Goal: Information Seeking & Learning: Check status

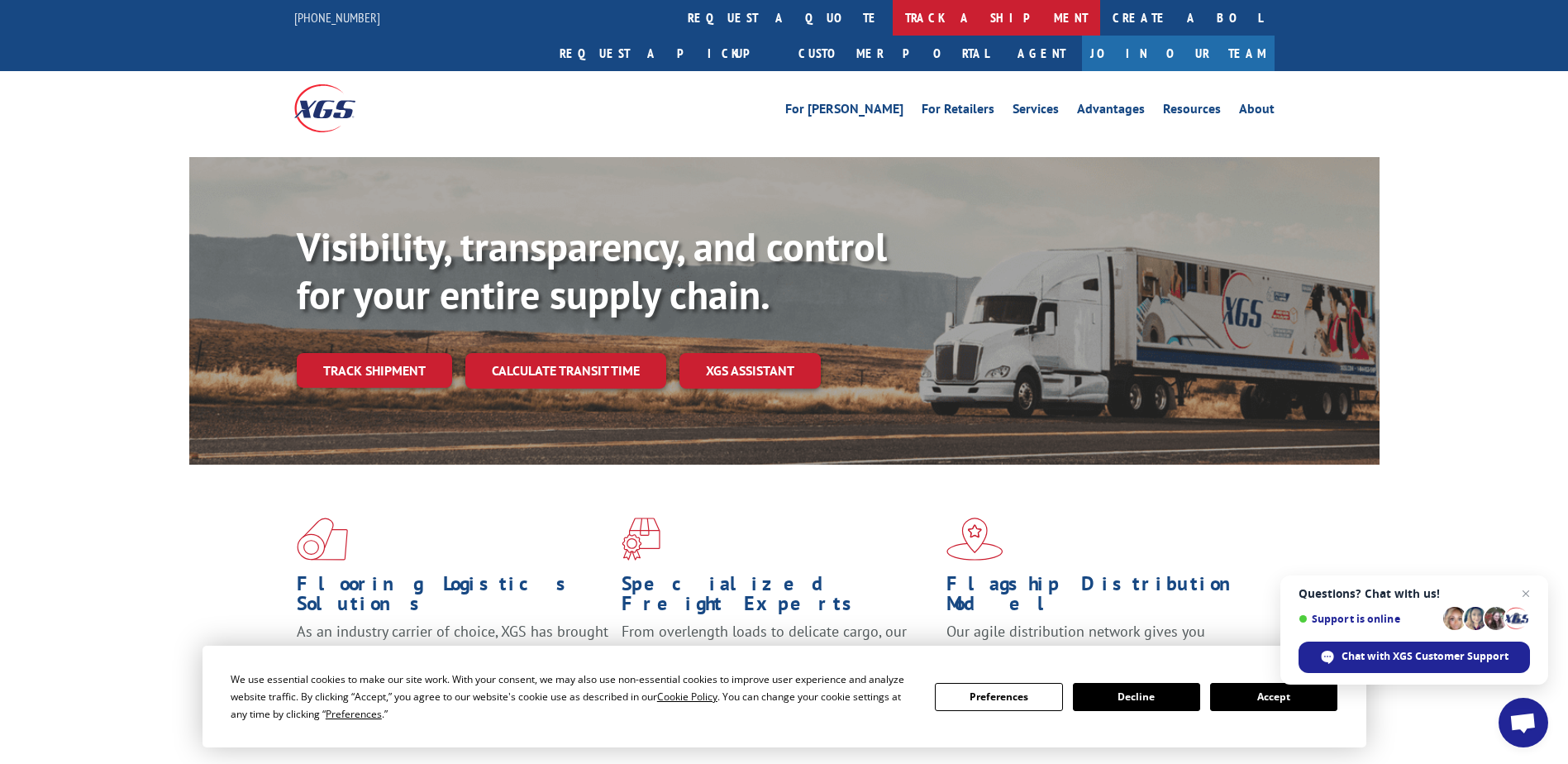
click at [893, 28] on link "track a shipment" at bounding box center [997, 18] width 208 height 35
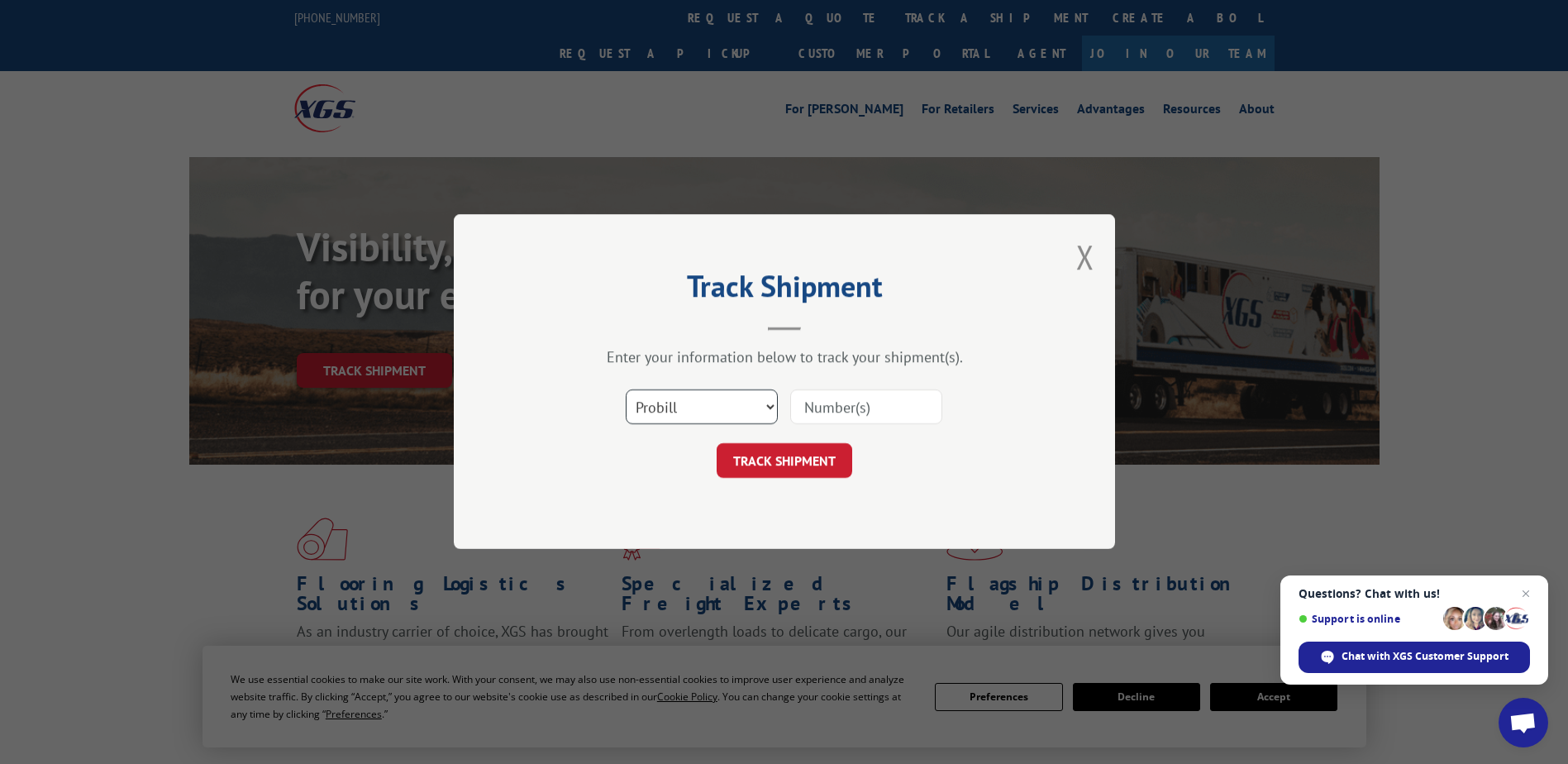
click at [746, 391] on select "Select category... Probill BOL PO" at bounding box center [701, 408] width 152 height 34
click at [626, 391] on select "Select category... Probill BOL PO" at bounding box center [701, 408] width 152 height 34
click at [850, 415] on input at bounding box center [866, 408] width 152 height 34
click at [1098, 258] on div "Track Shipment Enter your information below to track your shipment(s). Select c…" at bounding box center [785, 381] width 662 height 335
click at [1095, 261] on div "Track Shipment Enter your information below to track your shipment(s). Select c…" at bounding box center [785, 381] width 662 height 335
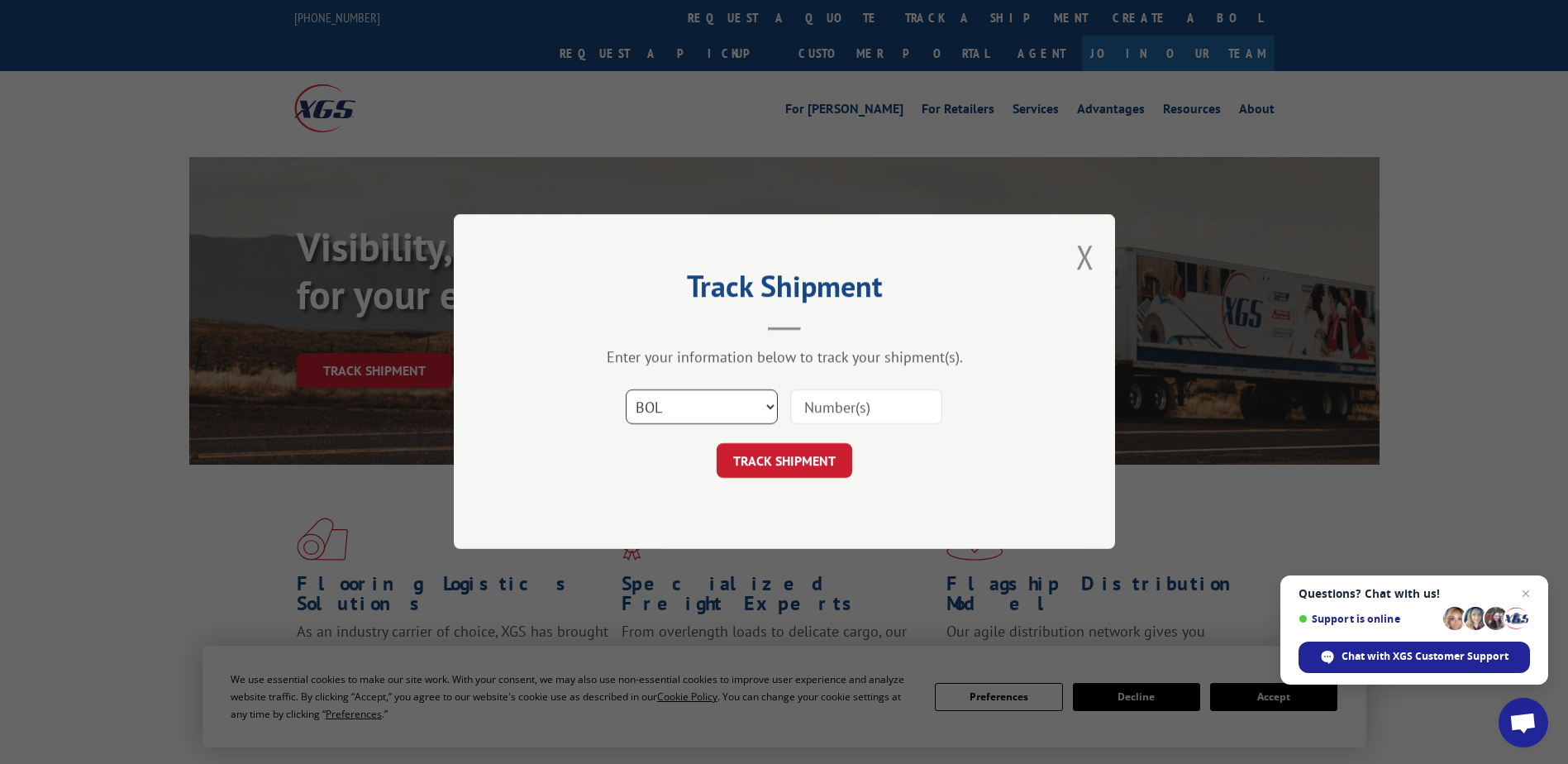
click at [755, 401] on select "Select category... Probill BOL PO" at bounding box center [701, 408] width 152 height 34
select select "probill"
click at [626, 391] on select "Select category... Probill BOL PO" at bounding box center [701, 408] width 152 height 34
click at [872, 408] on input at bounding box center [866, 408] width 152 height 34
click at [938, 415] on input at bounding box center [866, 408] width 152 height 34
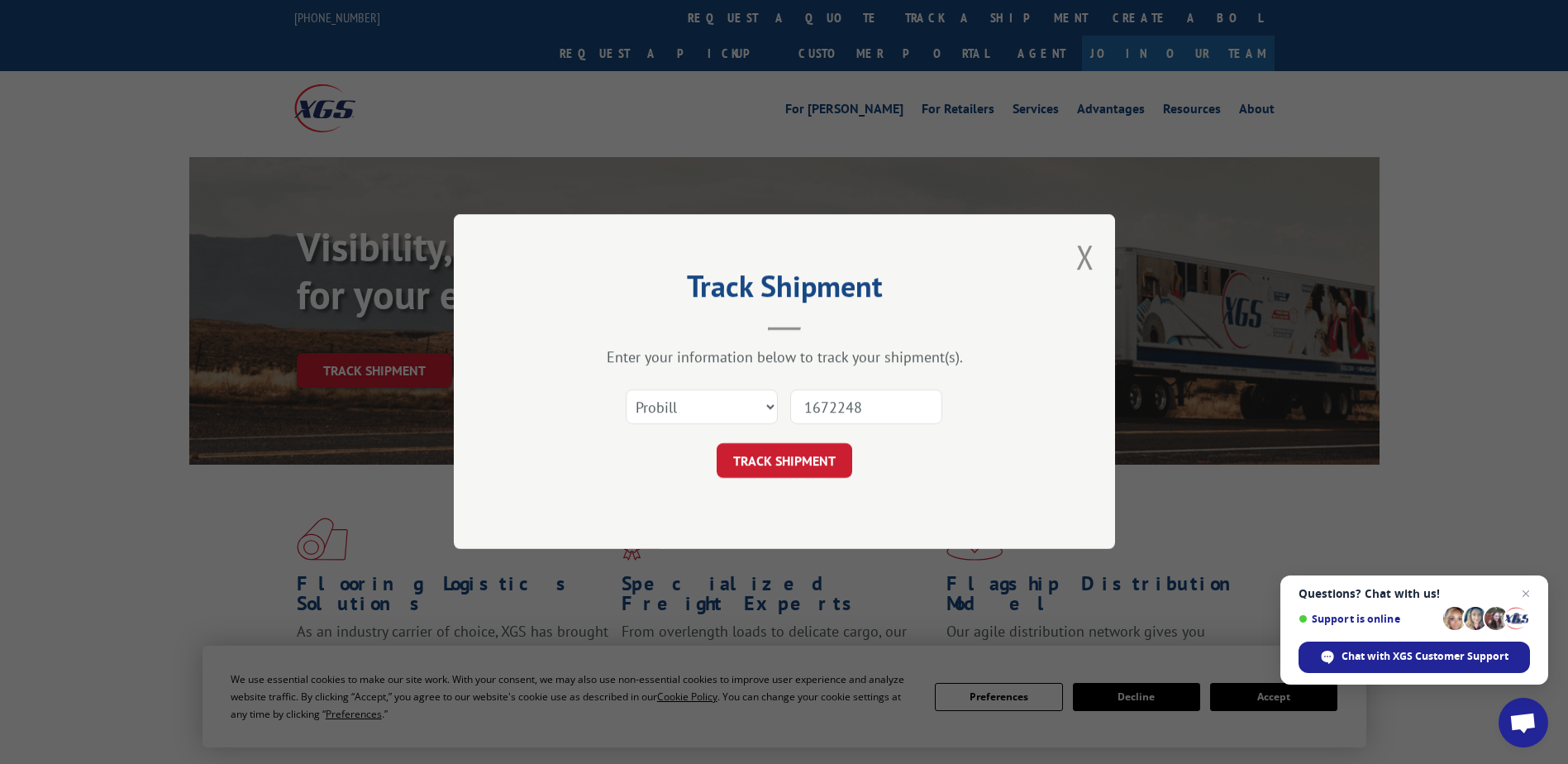
type input "16722482"
click button "TRACK SHIPMENT" at bounding box center [785, 461] width 136 height 34
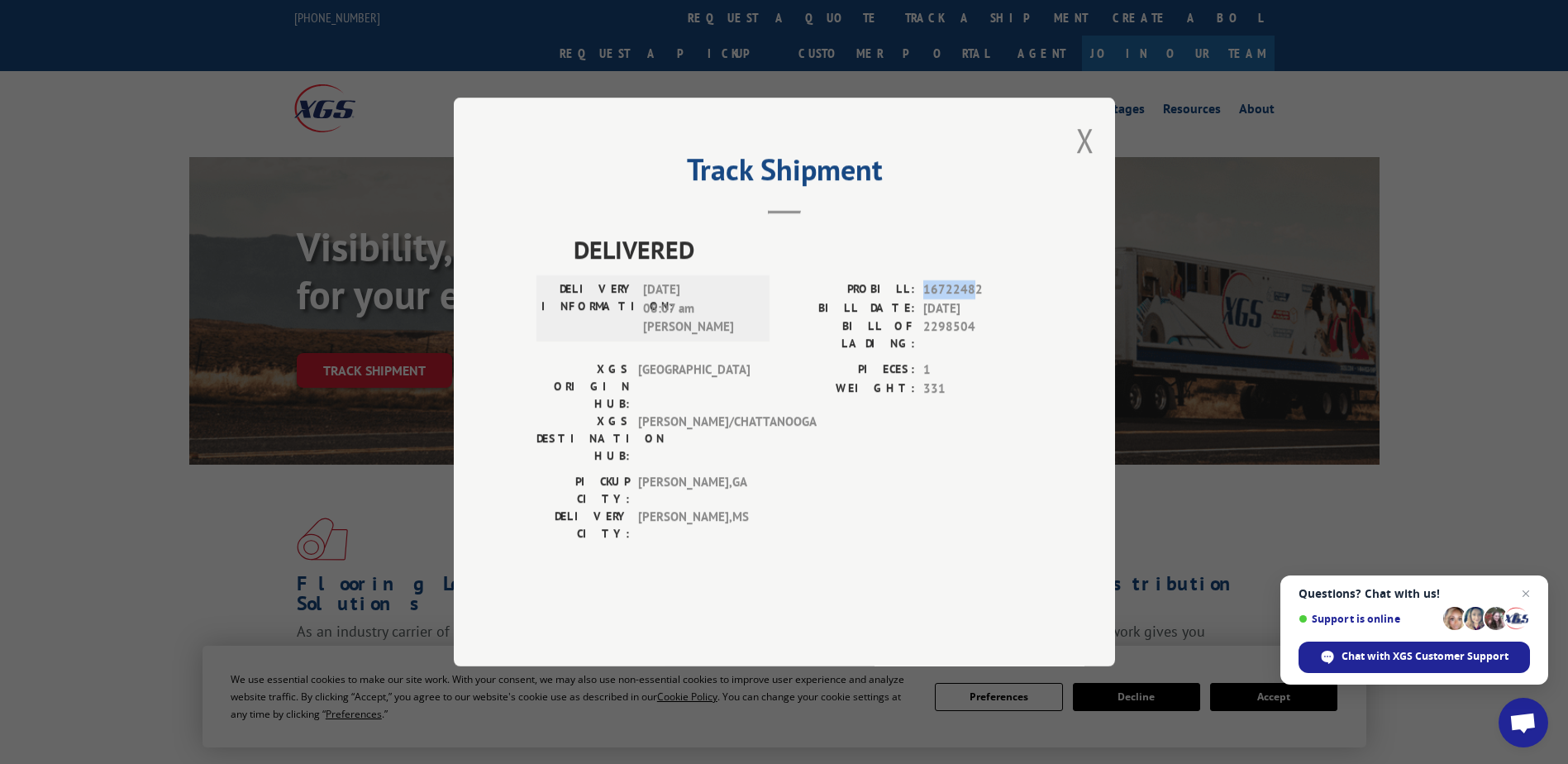
drag, startPoint x: 926, startPoint y: 327, endPoint x: 974, endPoint y: 335, distance: 48.7
click at [974, 299] on div "PROBILL: 16722482" at bounding box center [909, 290] width 248 height 19
click at [981, 299] on span "16722482" at bounding box center [978, 290] width 109 height 19
drag, startPoint x: 981, startPoint y: 333, endPoint x: 917, endPoint y: 327, distance: 64.3
click at [917, 327] on div "DELIVERED DELIVERY INFORMATION: [DATE] 08:07 am C [PERSON_NAME] PROBILL: 167224…" at bounding box center [785, 391] width 496 height 320
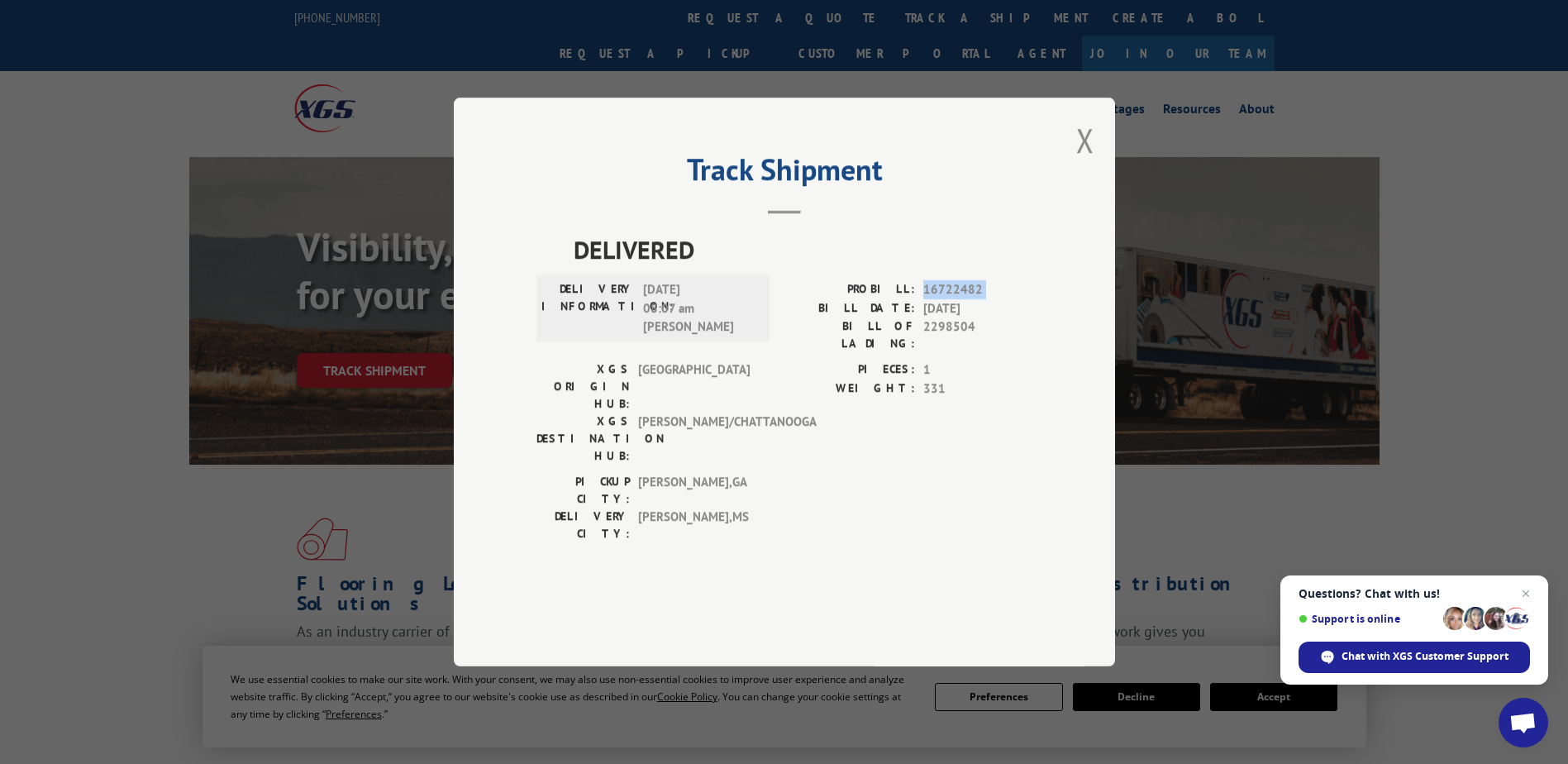
drag, startPoint x: 917, startPoint y: 327, endPoint x: 940, endPoint y: 338, distance: 25.5
copy div "16722482"
click at [1096, 185] on div "Track Shipment DELIVERED DELIVERY INFORMATION: [DATE] 08:07 am C [PERSON_NAME] …" at bounding box center [785, 382] width 662 height 569
click at [1078, 162] on button "Close modal" at bounding box center [1085, 140] width 18 height 44
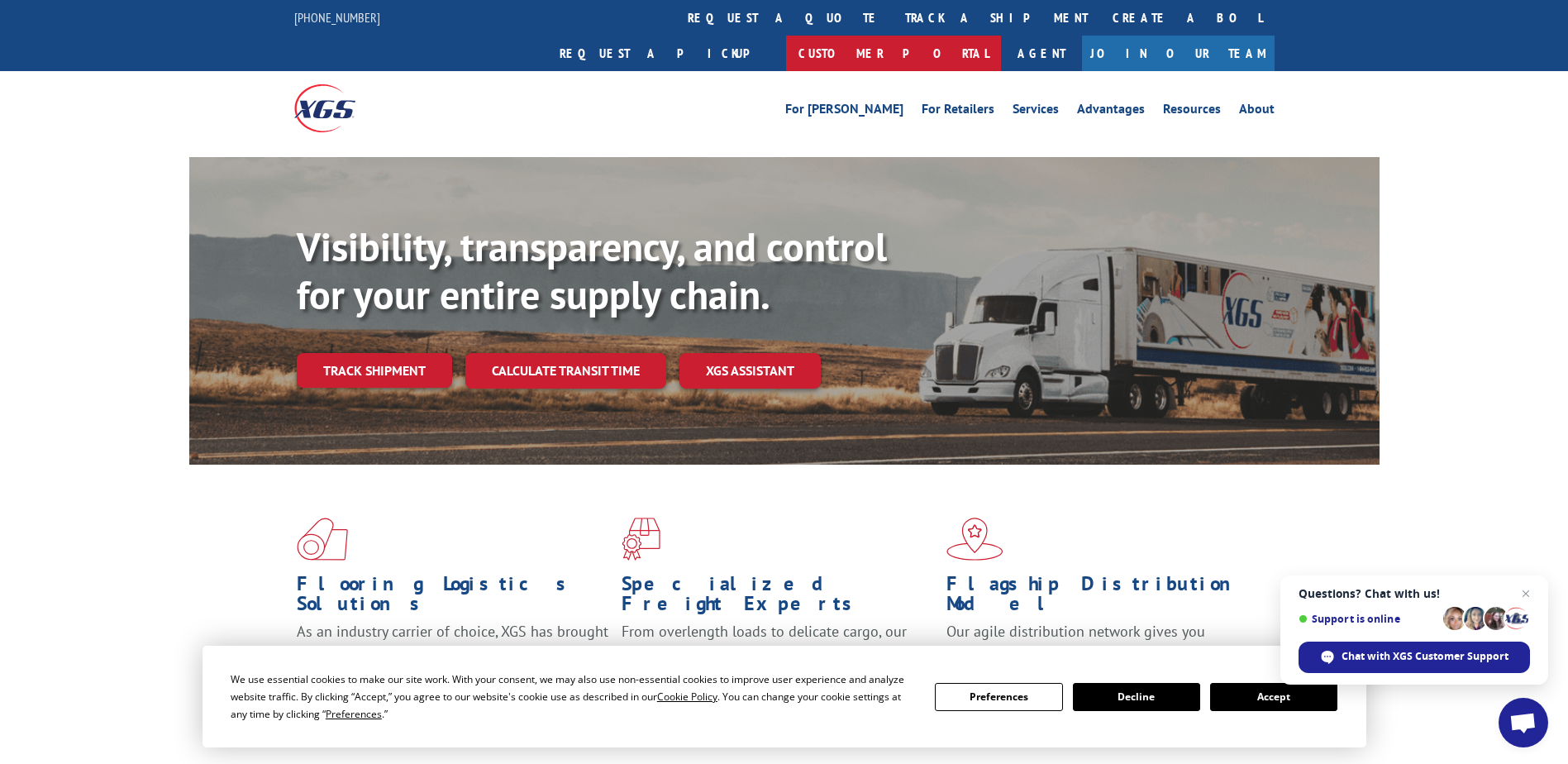
click at [1001, 35] on link "Customer Portal" at bounding box center [894, 53] width 215 height 35
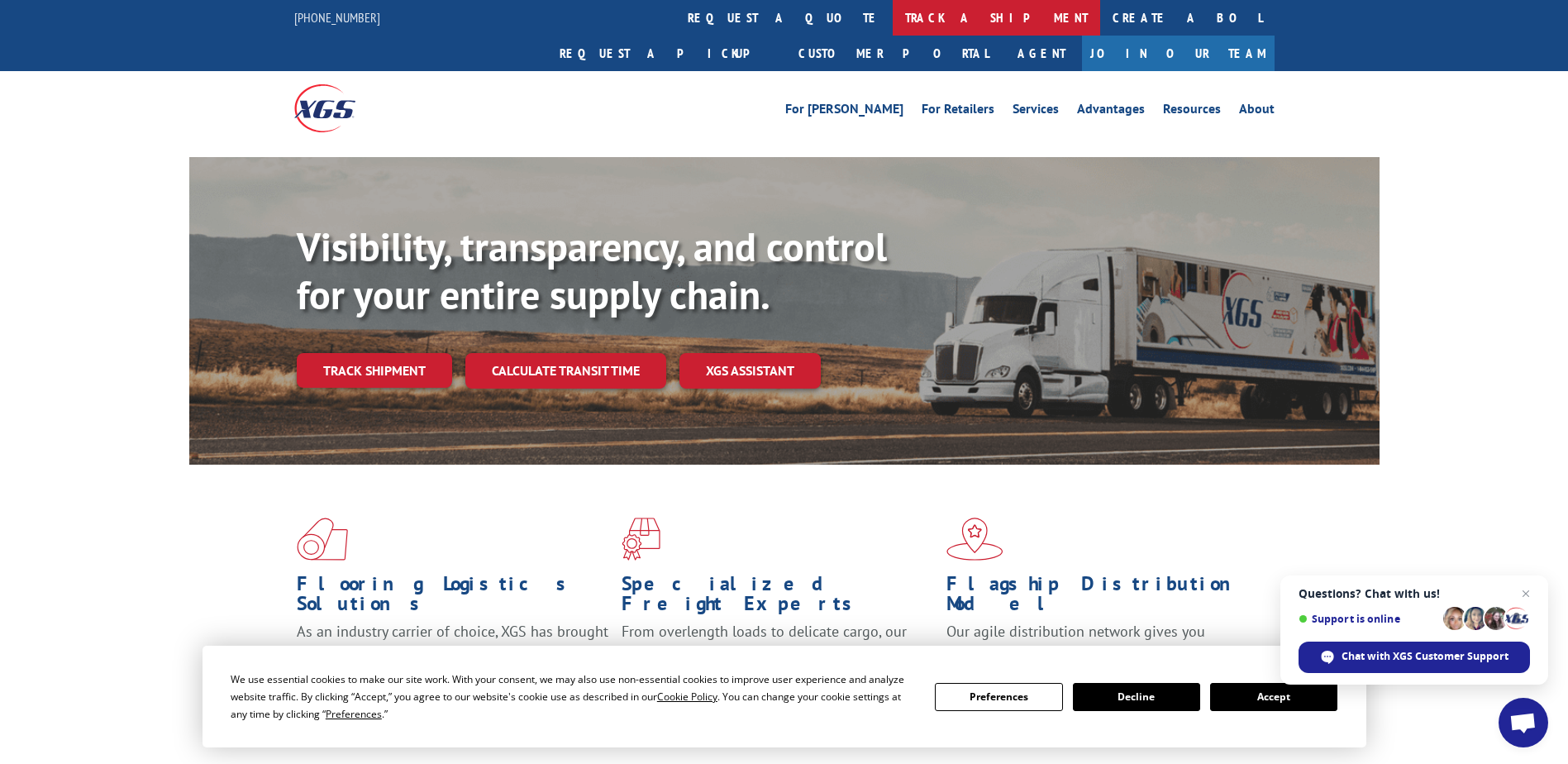
click at [893, 15] on link "track a shipment" at bounding box center [997, 18] width 208 height 35
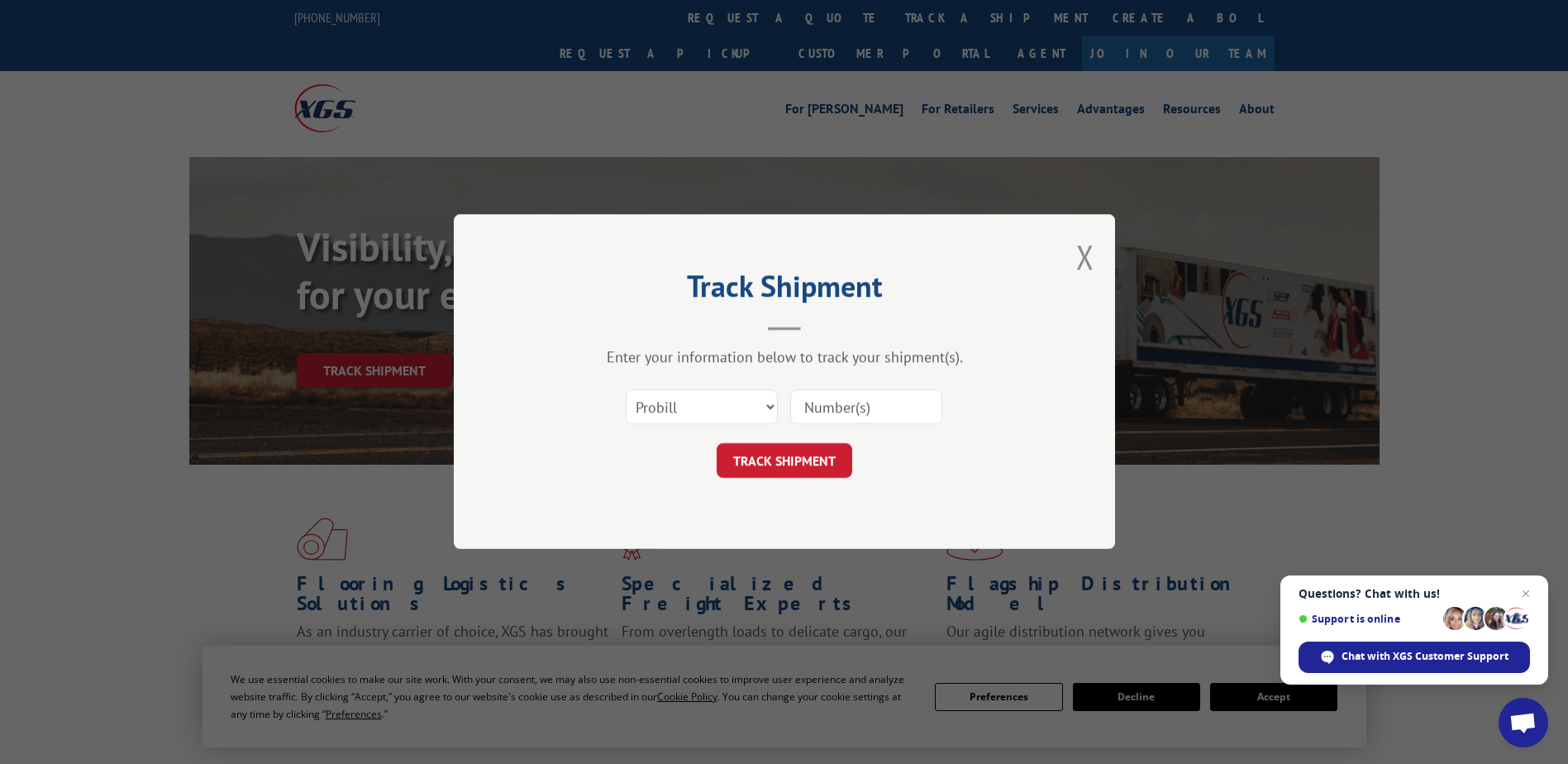
click at [818, 404] on input at bounding box center [866, 408] width 152 height 34
type input "16722464"
click button "TRACK SHIPMENT" at bounding box center [785, 461] width 136 height 34
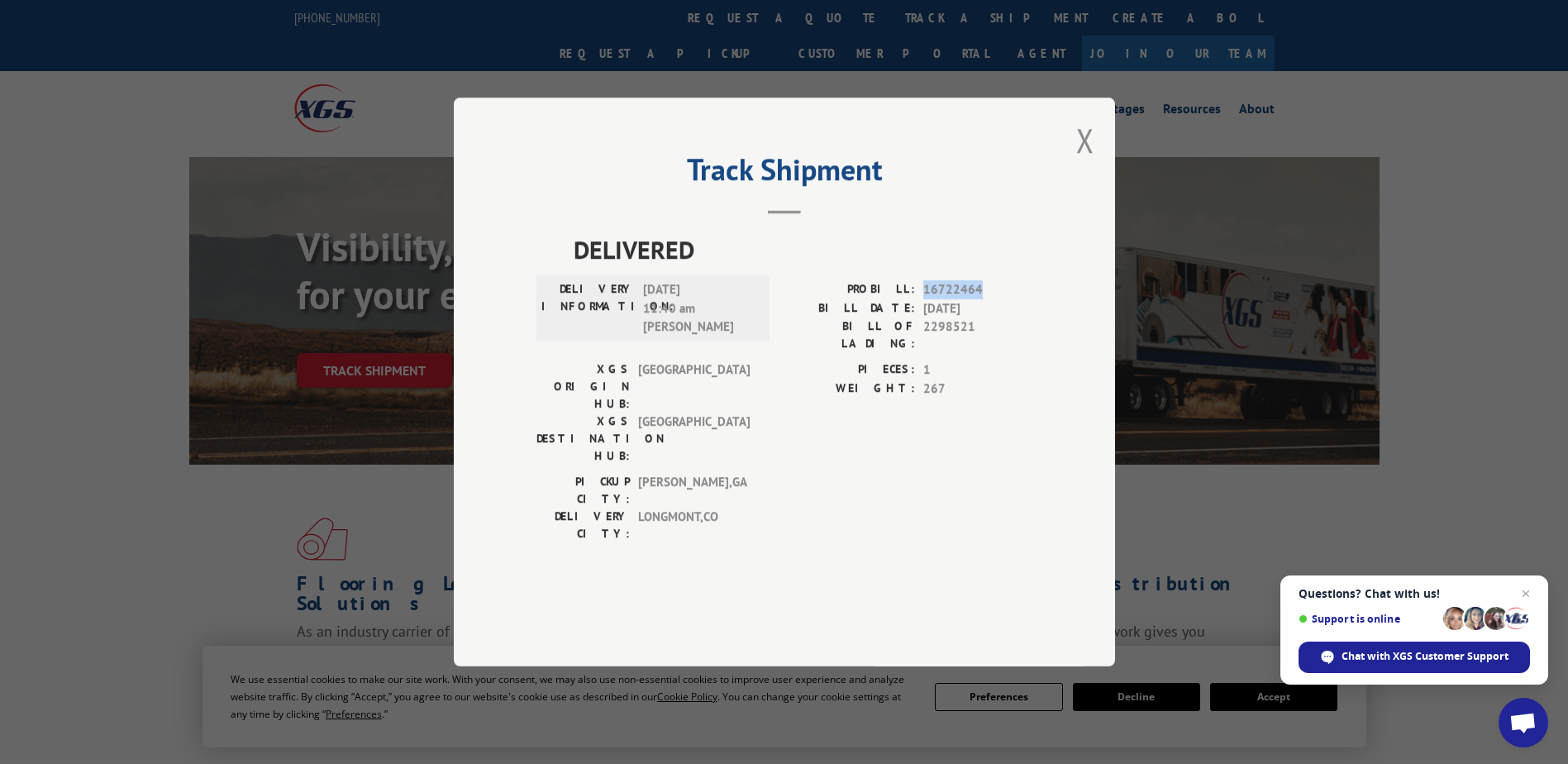
drag, startPoint x: 920, startPoint y: 329, endPoint x: 985, endPoint y: 320, distance: 65.6
click at [985, 320] on div "DELIVERED DELIVERY INFORMATION: [DATE] 11:40 am [PERSON_NAME]: 16722464 BILL DA…" at bounding box center [785, 391] width 496 height 320
drag, startPoint x: 985, startPoint y: 320, endPoint x: 966, endPoint y: 331, distance: 22.0
copy span "16722464"
click at [1075, 191] on div "Track Shipment DELIVERED DELIVERY INFORMATION: [DATE] 11:40 am [PERSON_NAME]: 1…" at bounding box center [785, 382] width 662 height 569
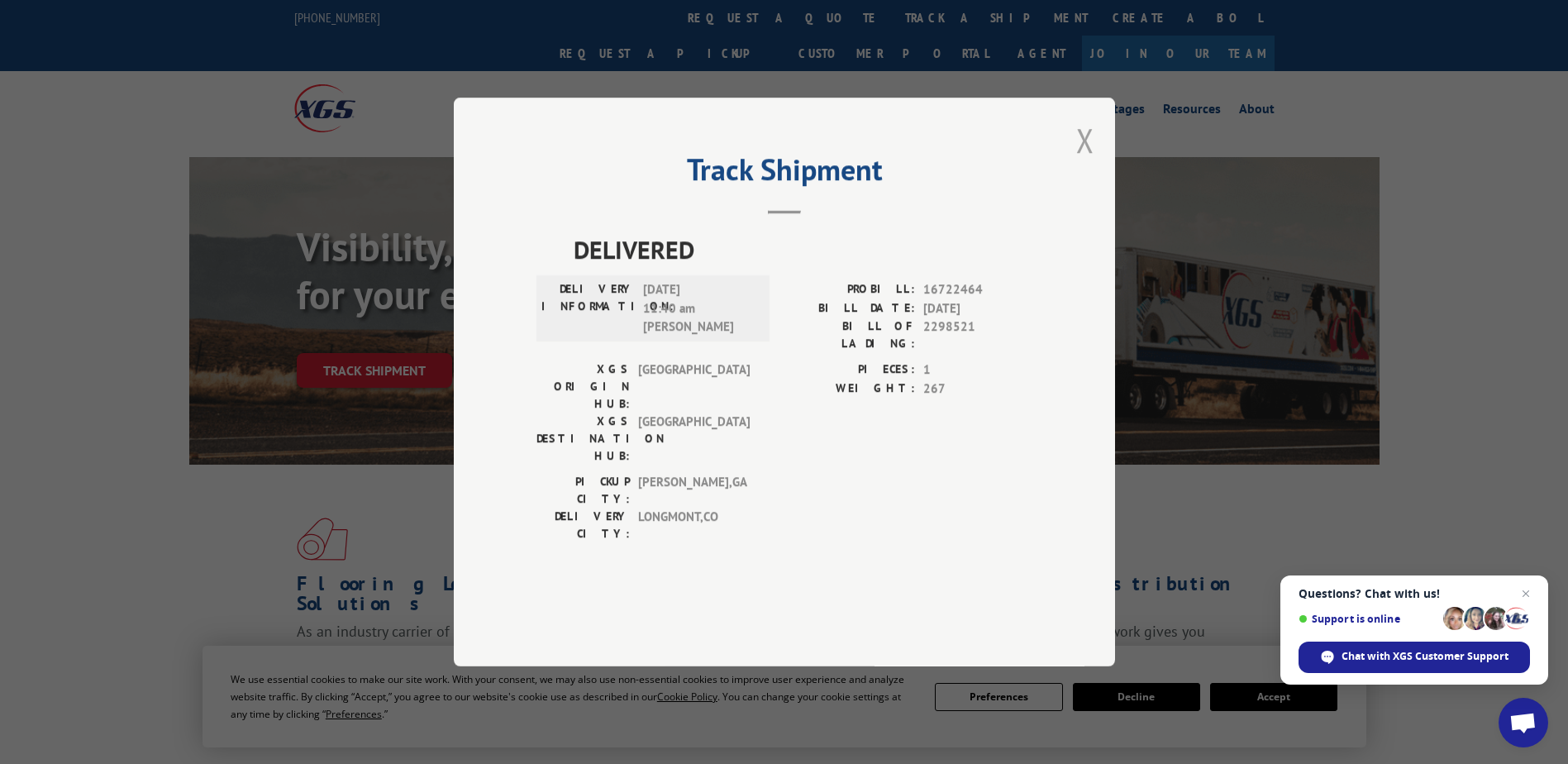
click at [1087, 162] on button "Close modal" at bounding box center [1085, 140] width 18 height 44
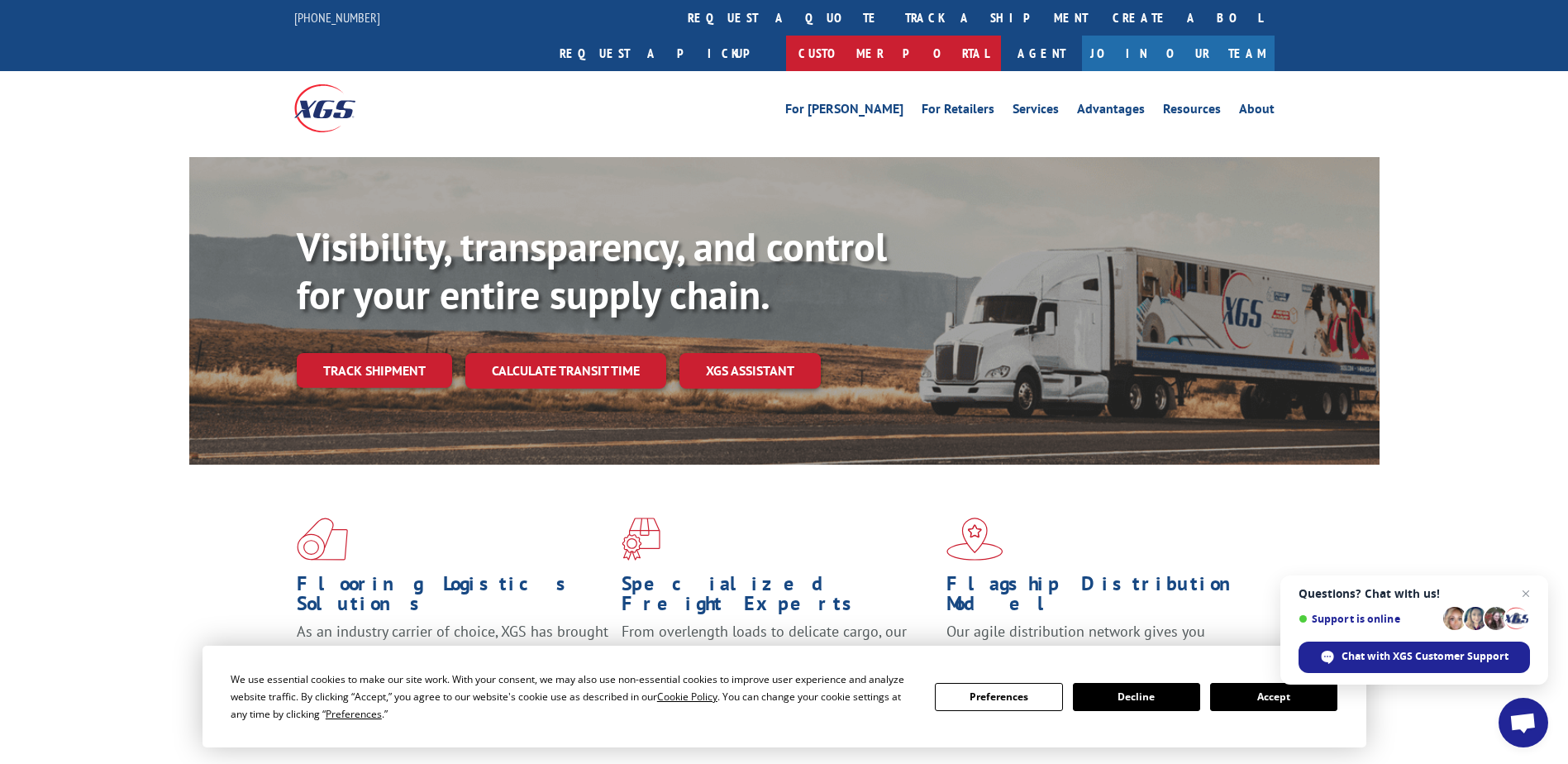
click at [1001, 35] on link "Customer Portal" at bounding box center [894, 53] width 215 height 35
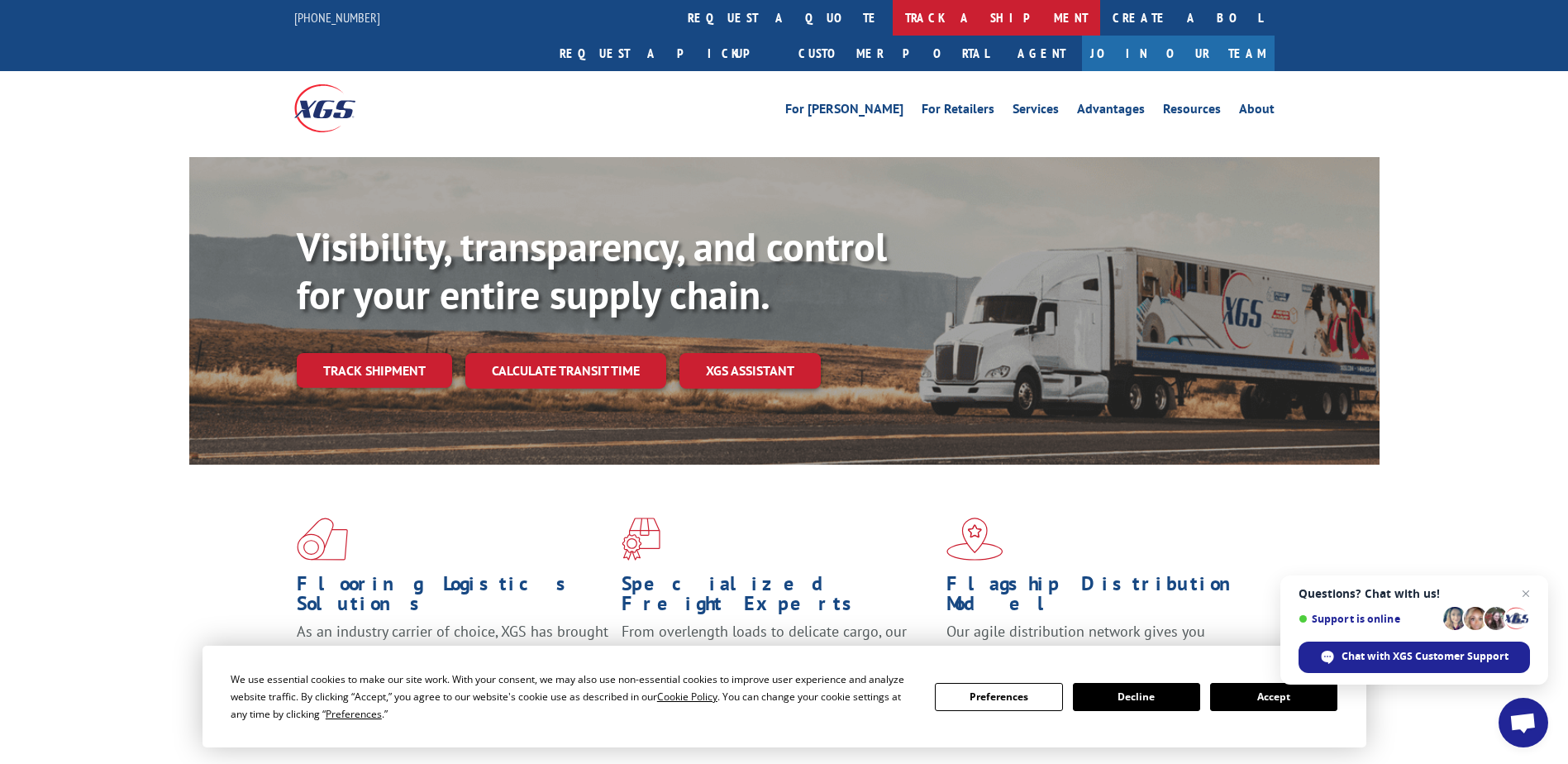
click at [893, 20] on link "track a shipment" at bounding box center [997, 18] width 208 height 35
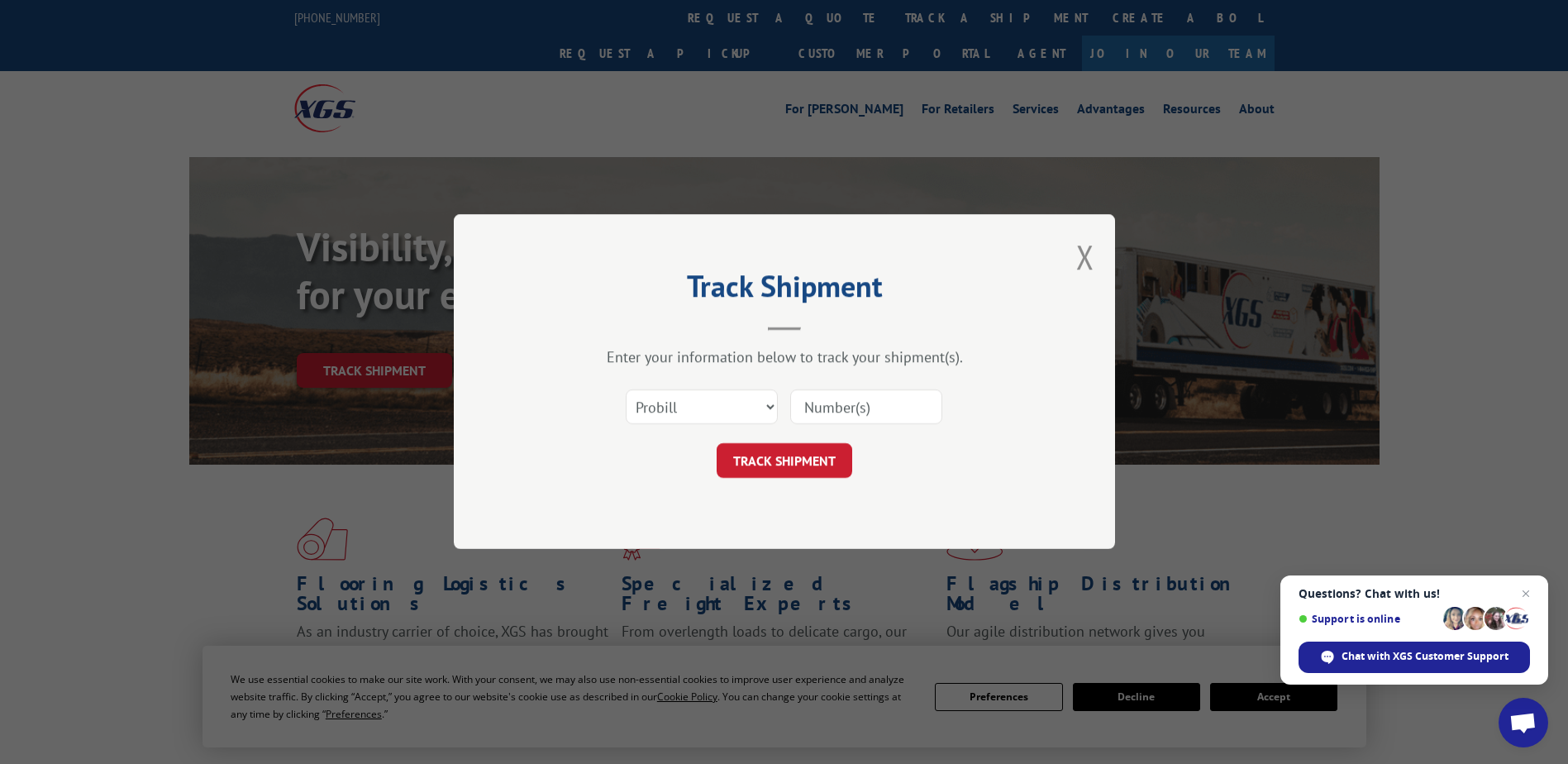
click at [801, 406] on input at bounding box center [866, 408] width 152 height 34
type input "16722435"
click button "TRACK SHIPMENT" at bounding box center [785, 461] width 136 height 34
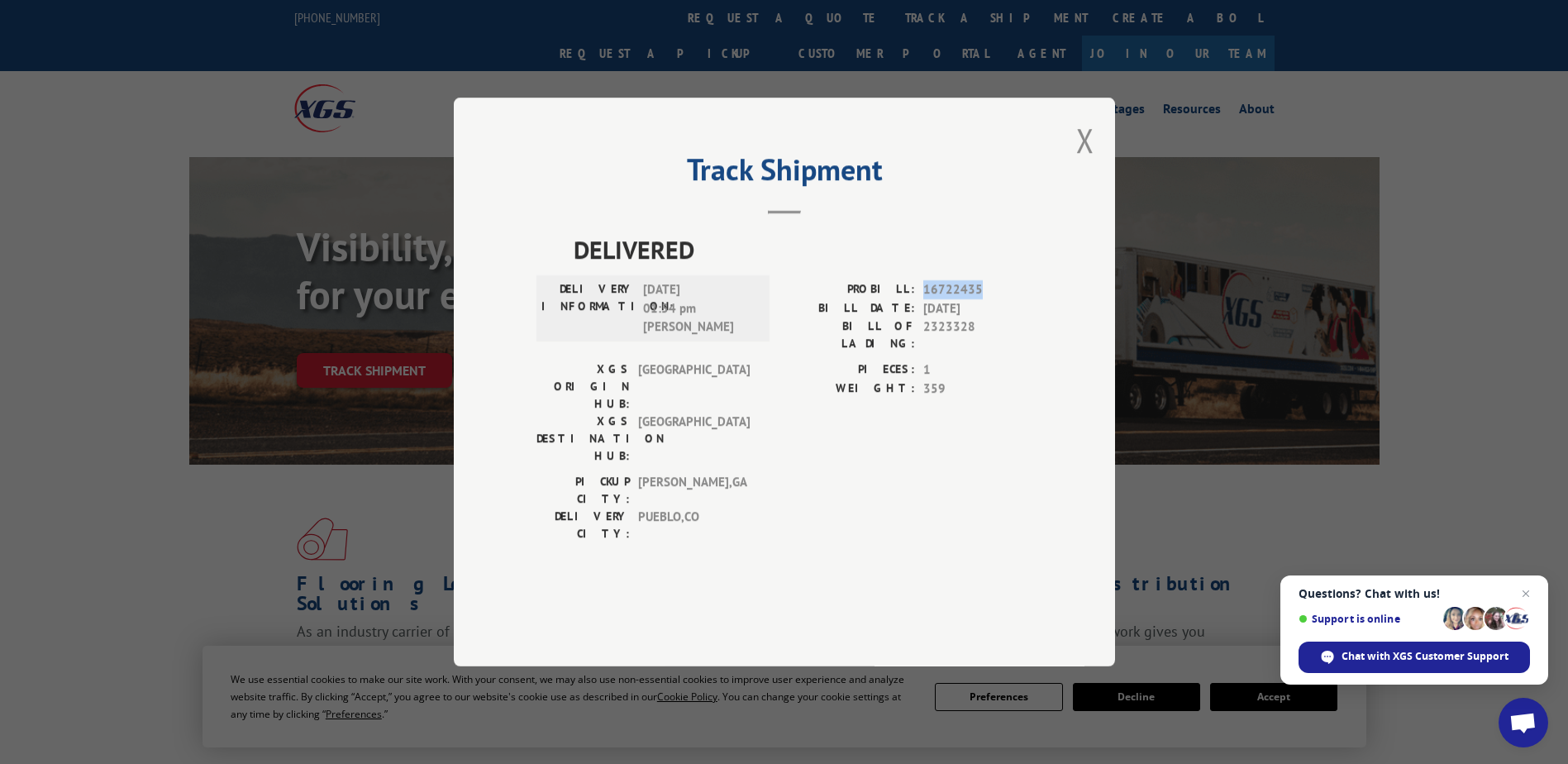
drag, startPoint x: 922, startPoint y: 336, endPoint x: 993, endPoint y: 338, distance: 71.0
click at [993, 299] on div "PROBILL: 16722435" at bounding box center [909, 290] width 248 height 19
drag, startPoint x: 993, startPoint y: 338, endPoint x: 960, endPoint y: 335, distance: 33.1
copy span "16722435"
click at [1087, 162] on button "Close modal" at bounding box center [1085, 140] width 18 height 44
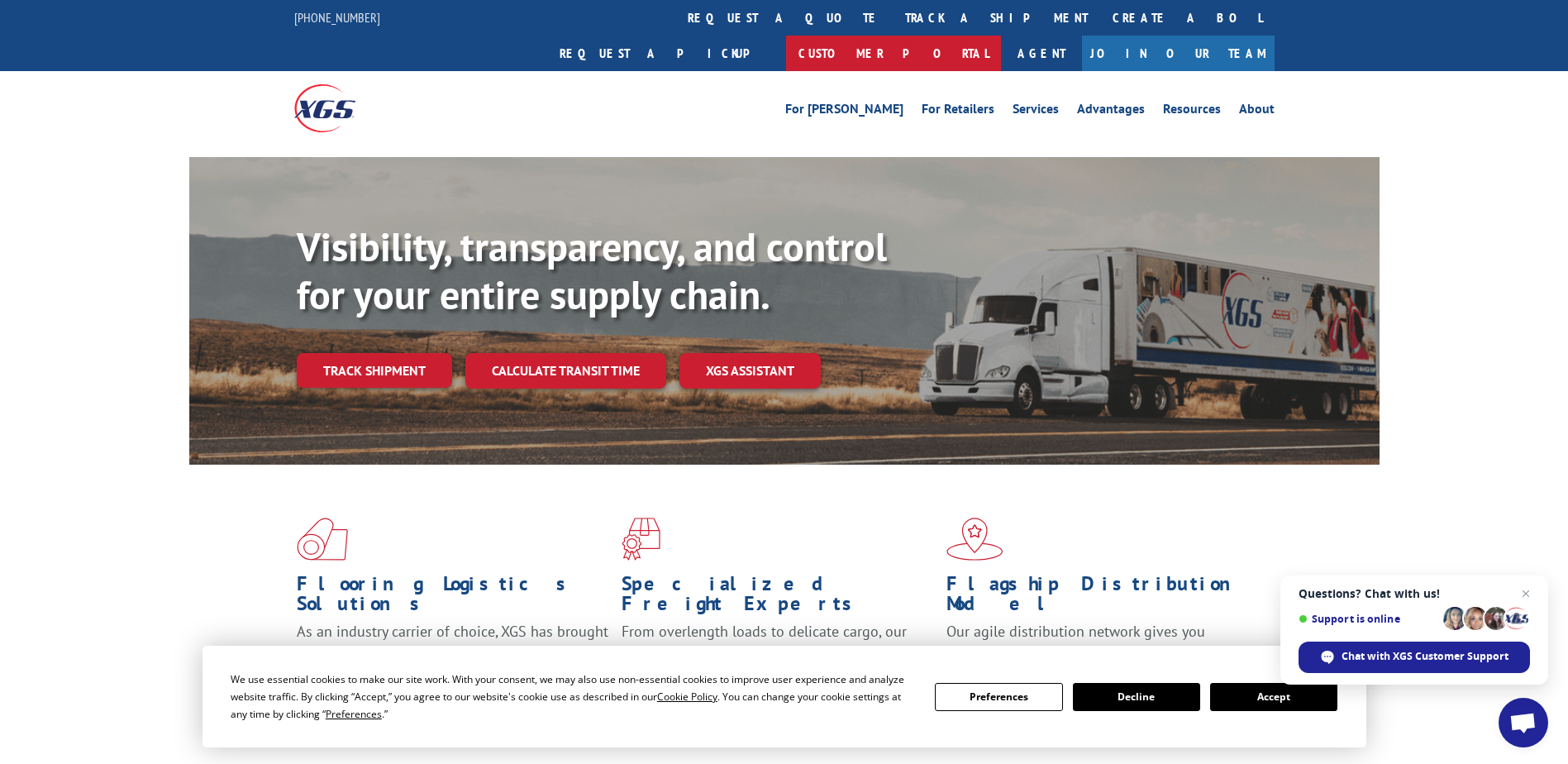
click at [1001, 35] on link "Customer Portal" at bounding box center [894, 53] width 215 height 35
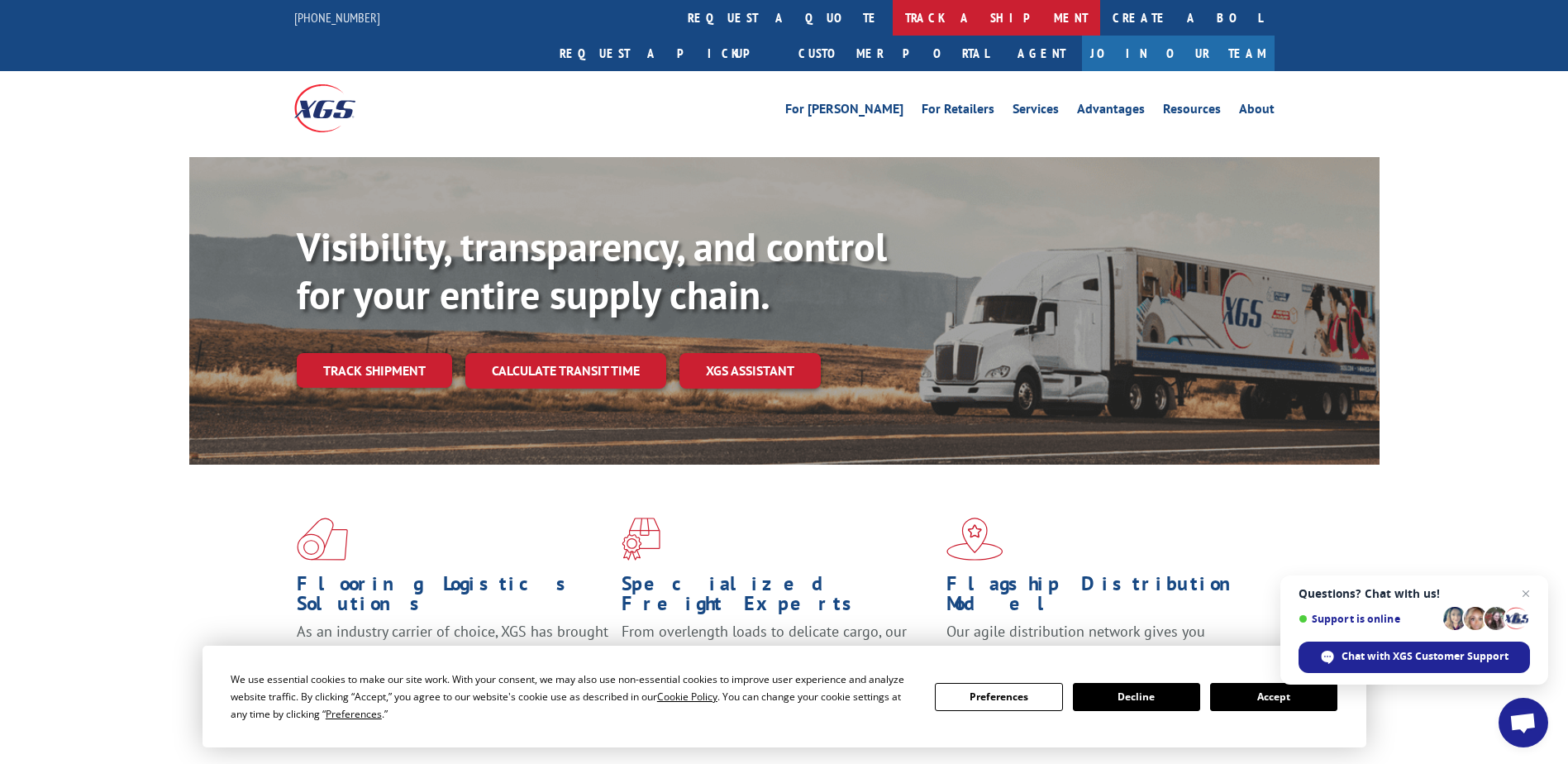
click at [893, 15] on link "track a shipment" at bounding box center [997, 18] width 208 height 35
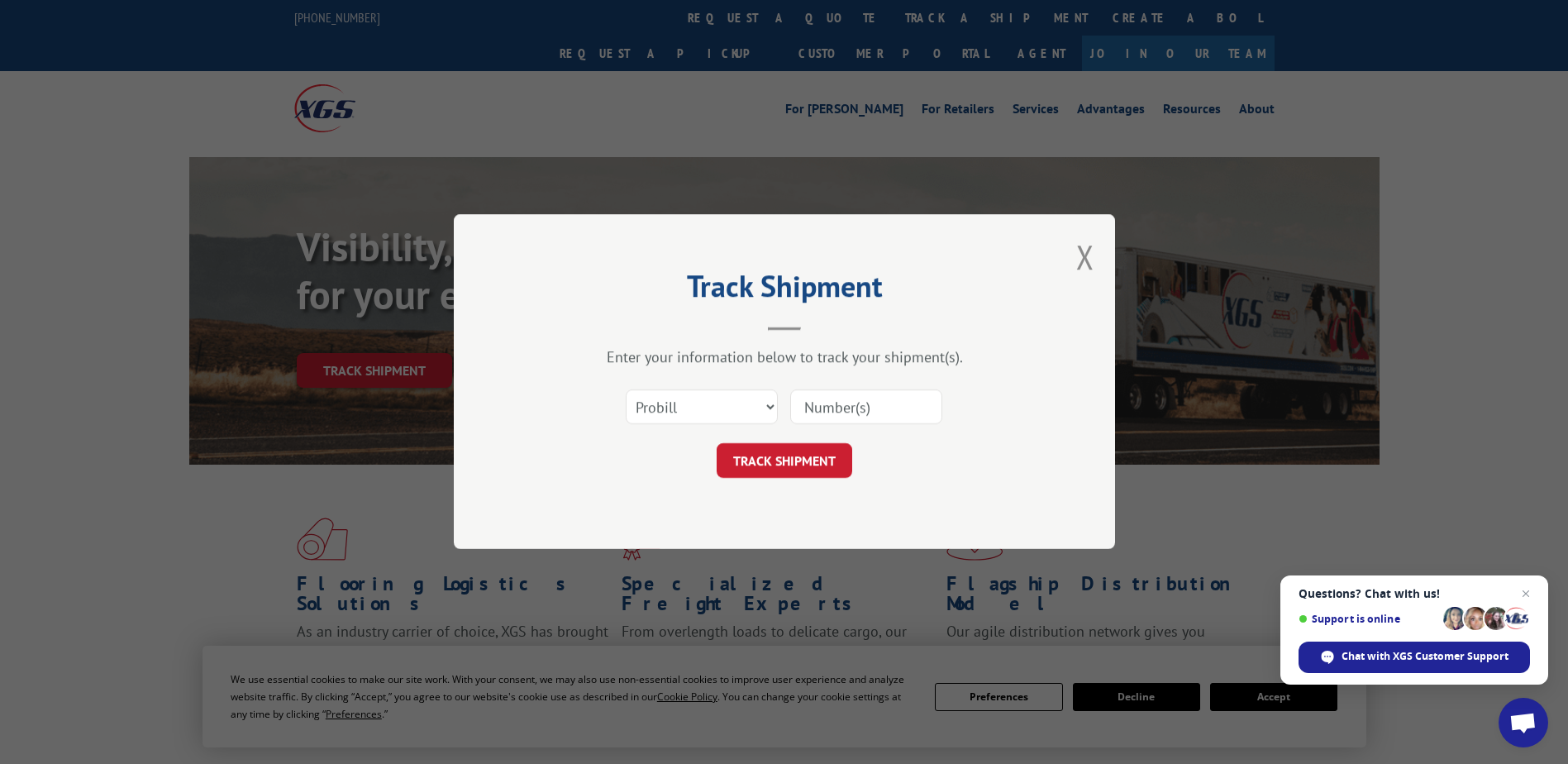
click at [918, 406] on input at bounding box center [866, 408] width 152 height 34
click at [837, 418] on input at bounding box center [866, 408] width 152 height 34
type input "16722725"
click button "TRACK SHIPMENT" at bounding box center [785, 461] width 136 height 34
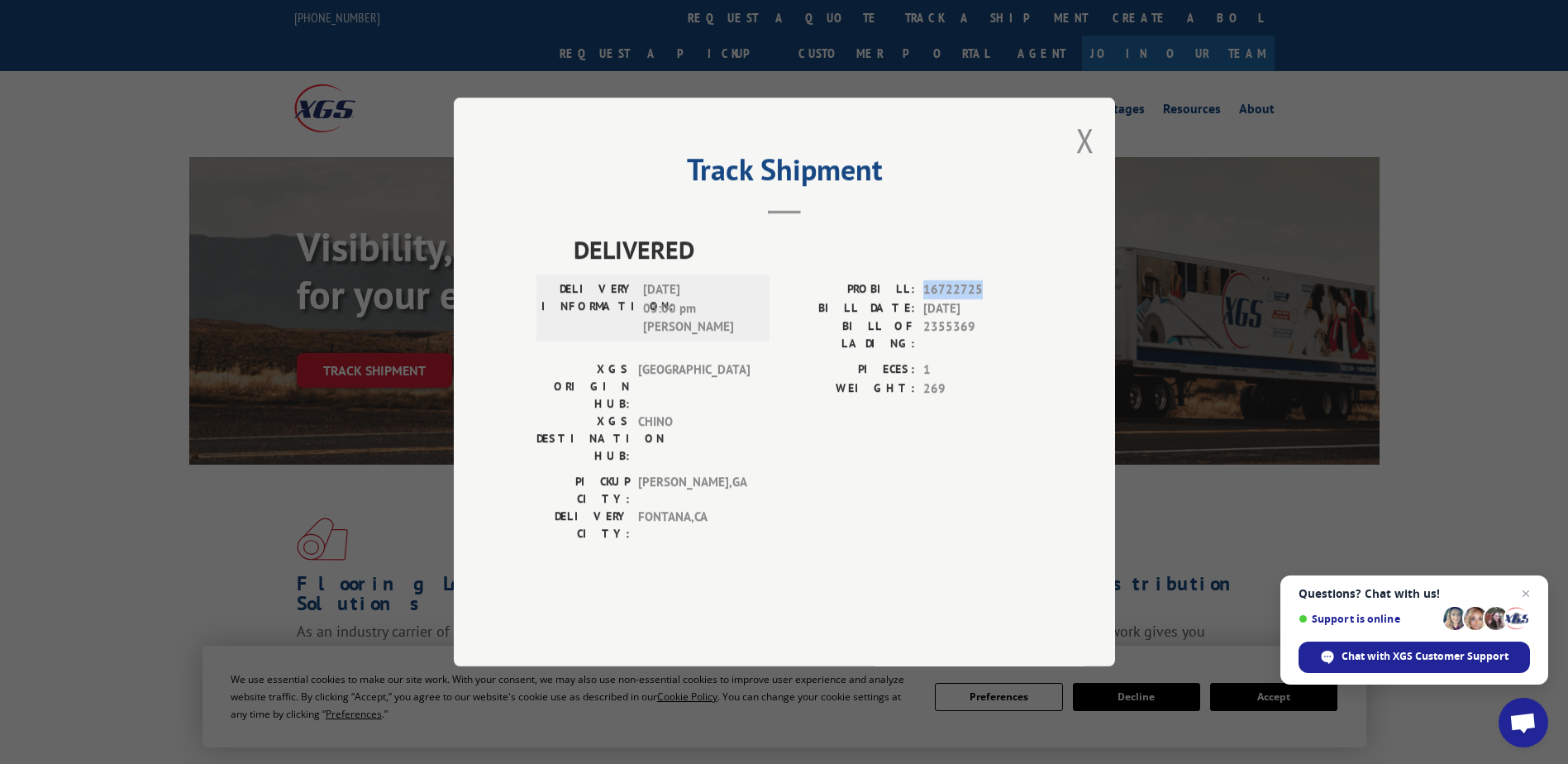
drag, startPoint x: 921, startPoint y: 334, endPoint x: 993, endPoint y: 330, distance: 72.1
click at [993, 299] on div "PROBILL: 16722725" at bounding box center [909, 290] width 248 height 19
drag, startPoint x: 993, startPoint y: 330, endPoint x: 974, endPoint y: 336, distance: 19.9
copy span "16722725"
click at [1086, 162] on button "Close modal" at bounding box center [1085, 140] width 18 height 44
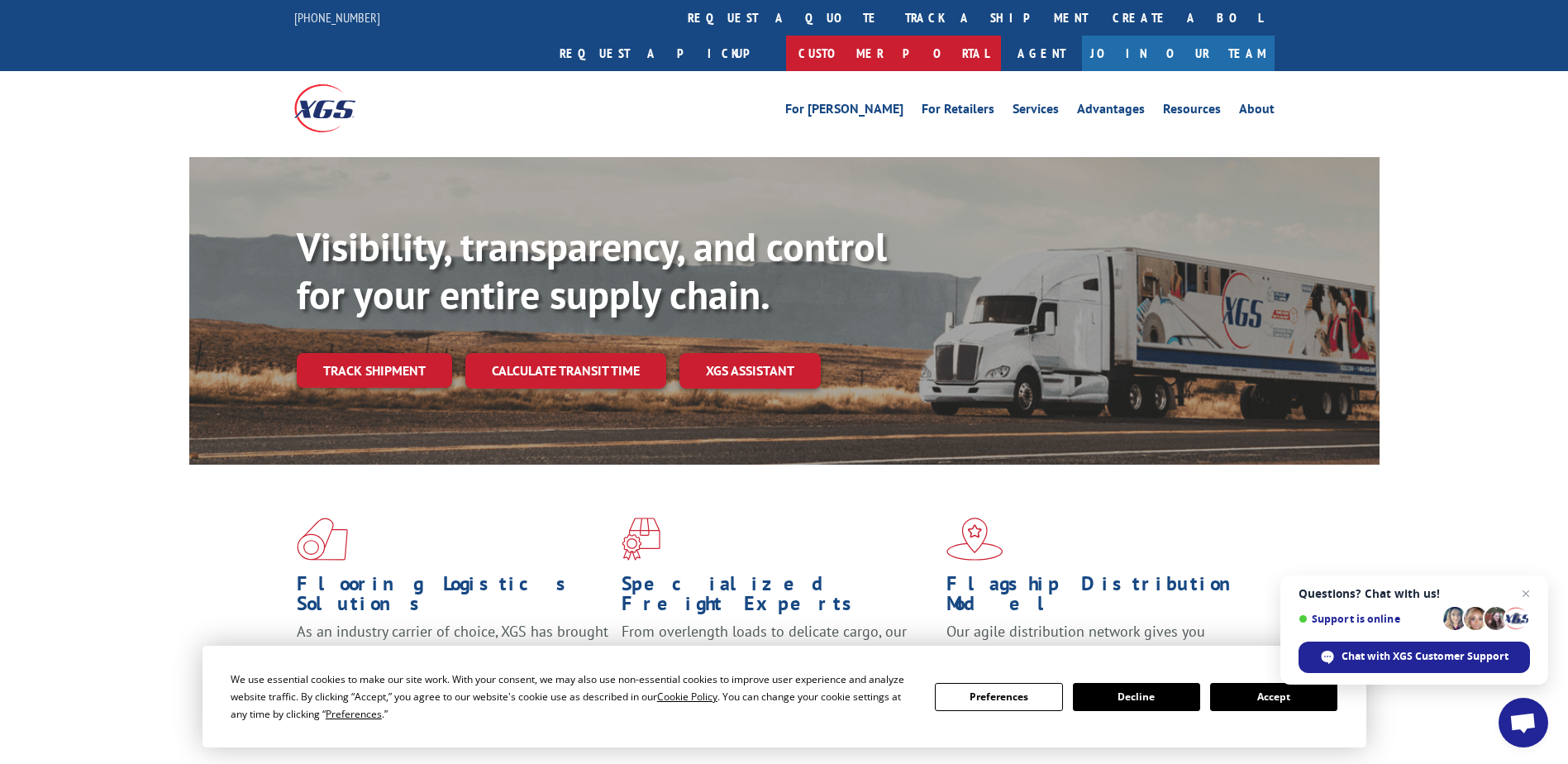
click at [1001, 35] on link "Customer Portal" at bounding box center [894, 53] width 215 height 35
